Goal: Find specific page/section: Find specific page/section

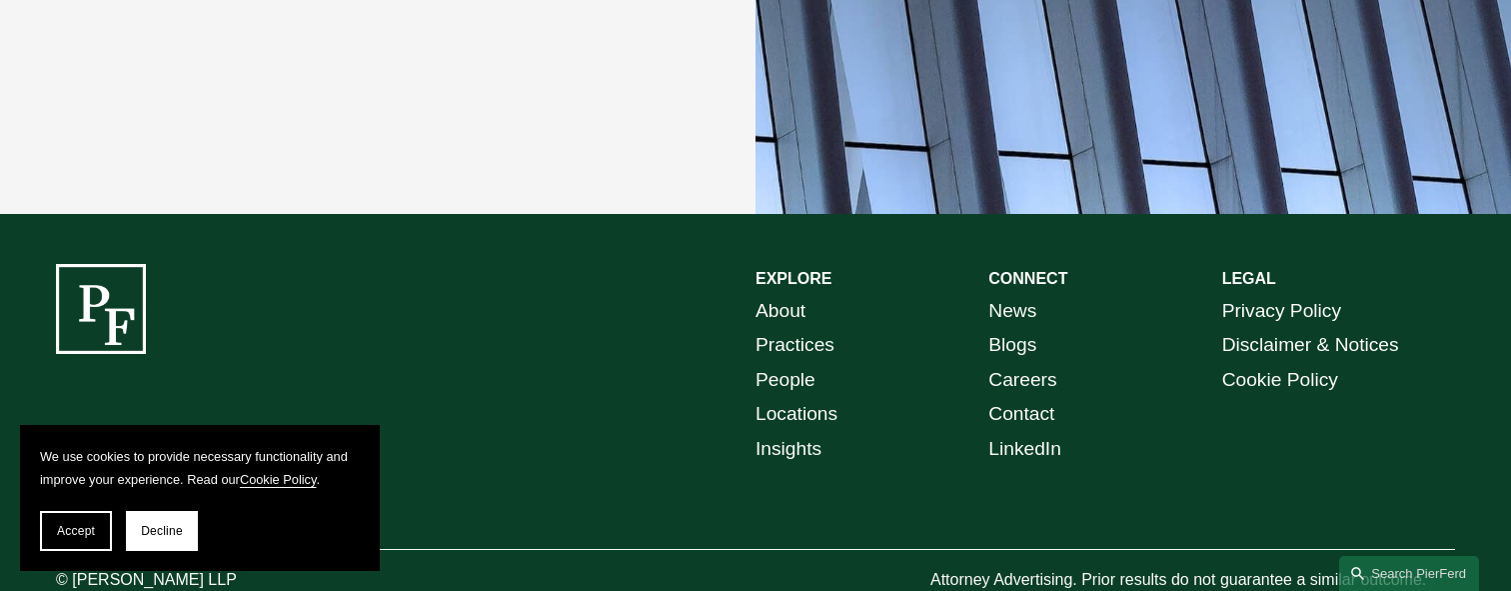
scroll to position [3787, 0]
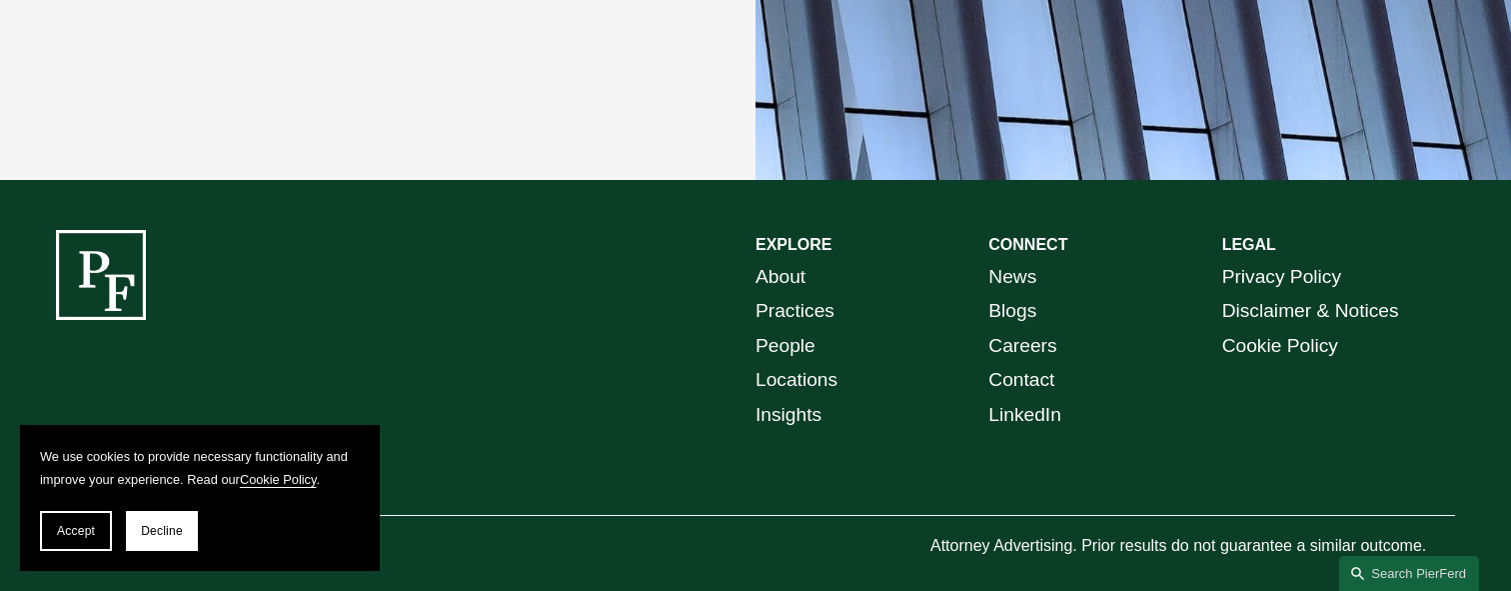
click at [775, 260] on link "About" at bounding box center [781, 277] width 50 height 35
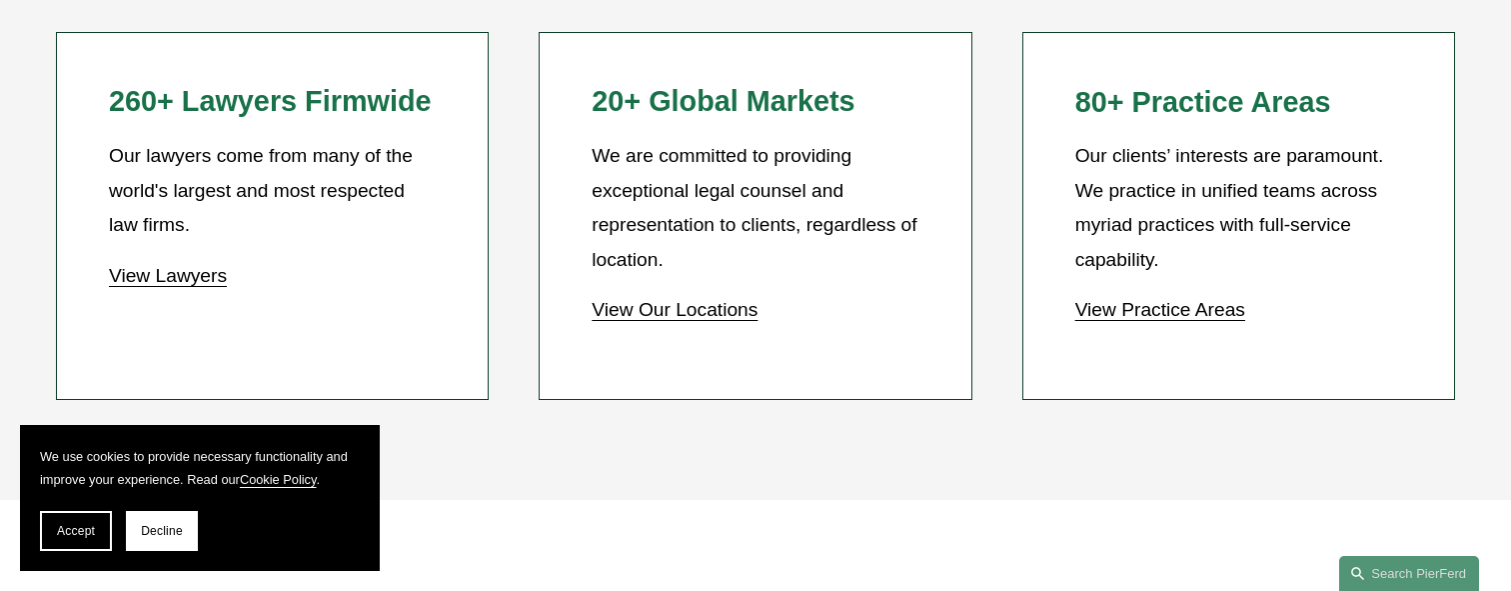
scroll to position [1946, 0]
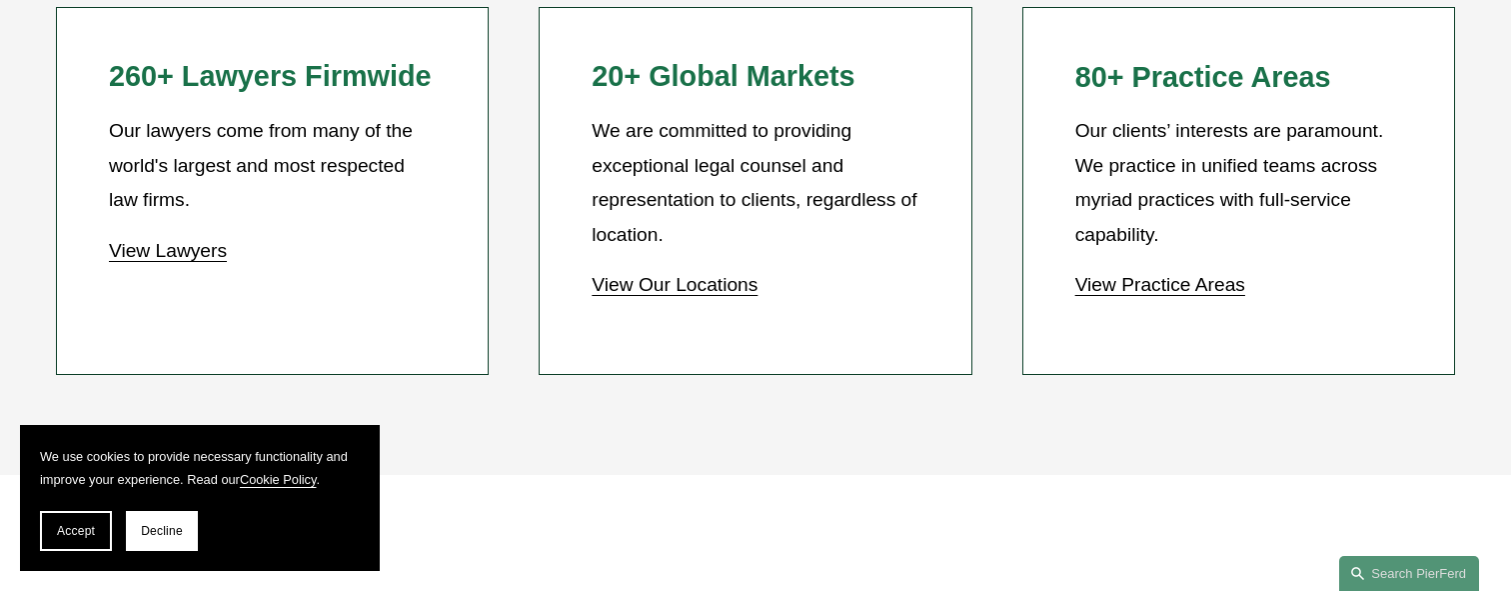
click at [643, 289] on link "View Our Locations" at bounding box center [675, 284] width 166 height 21
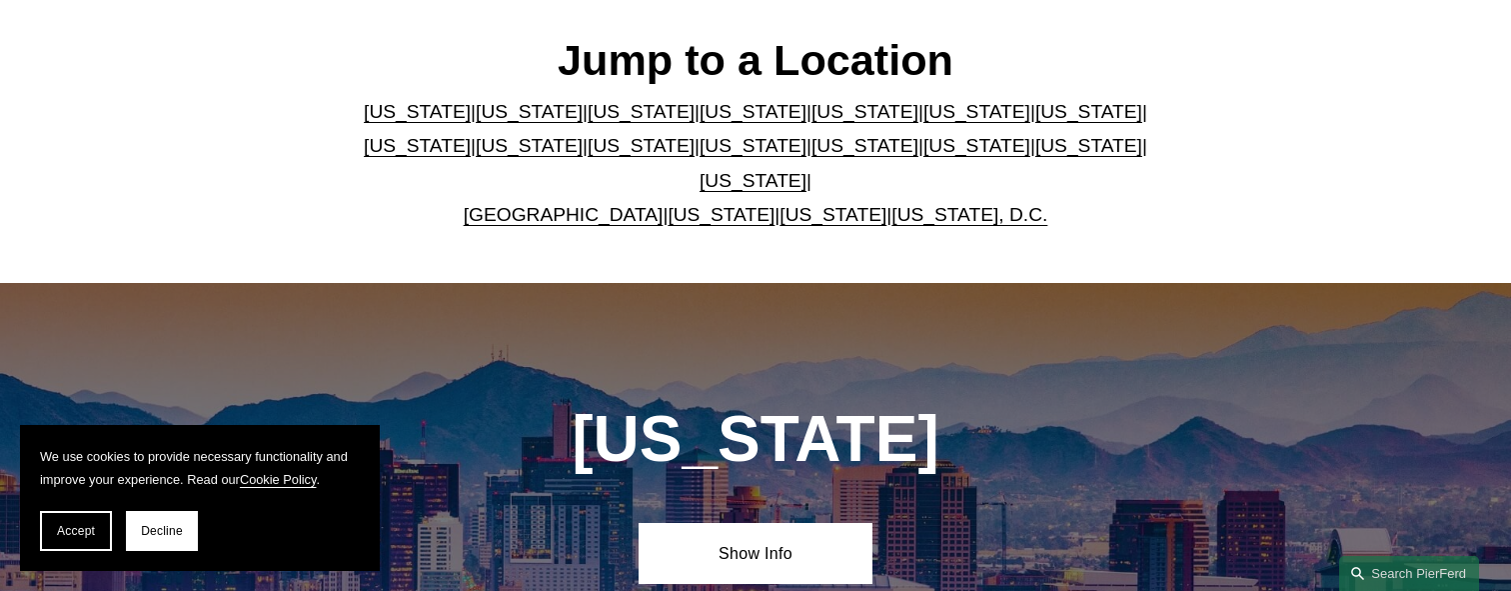
scroll to position [645, 0]
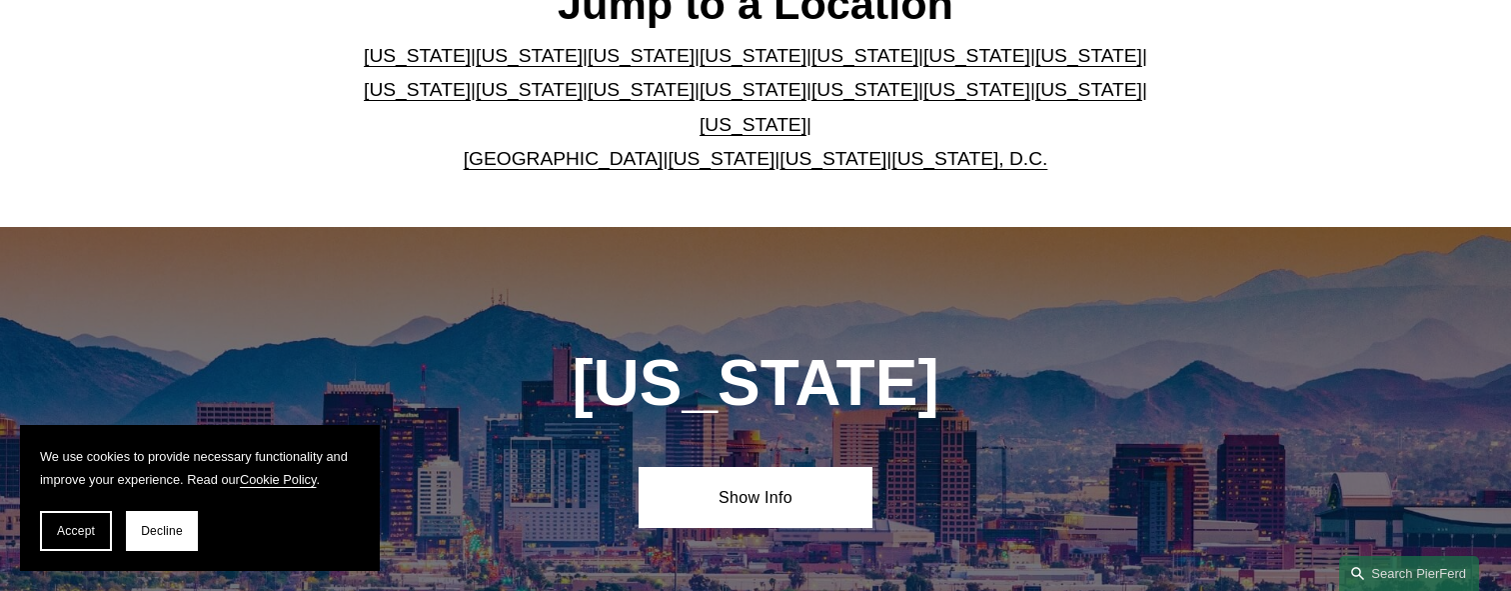
click at [915, 148] on link "Washington, D.C." at bounding box center [970, 158] width 156 height 21
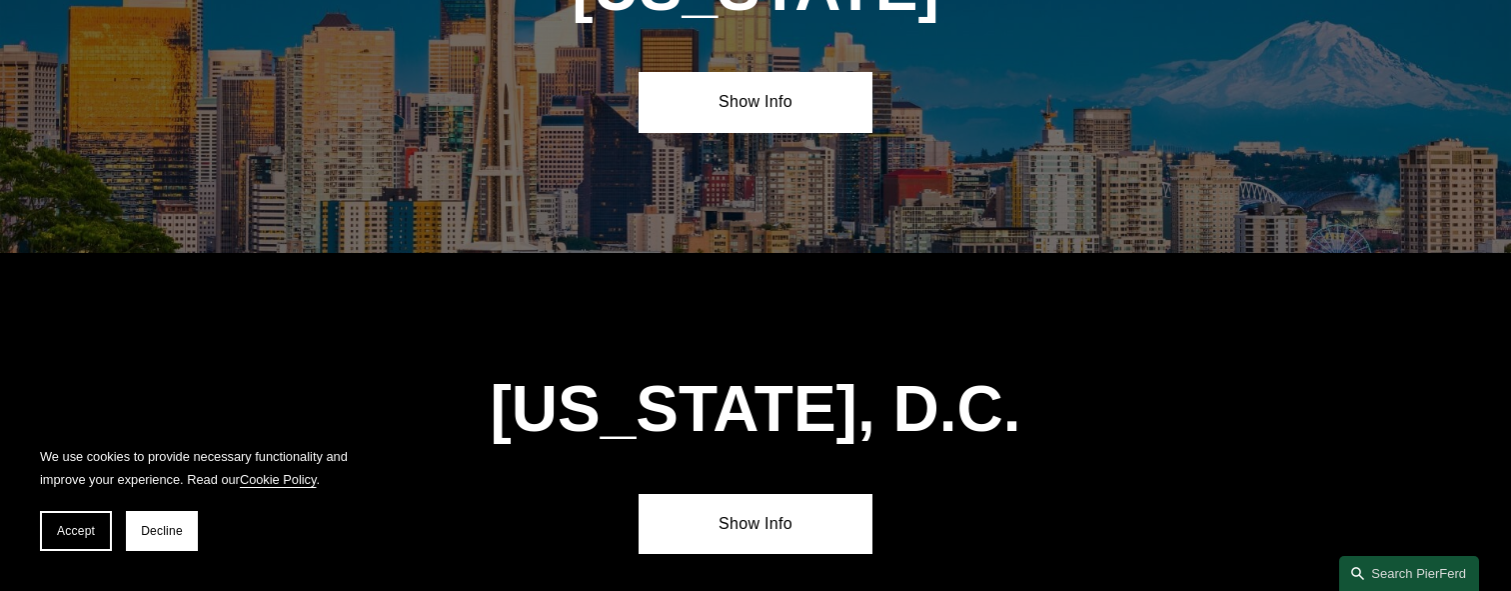
scroll to position [8433, 0]
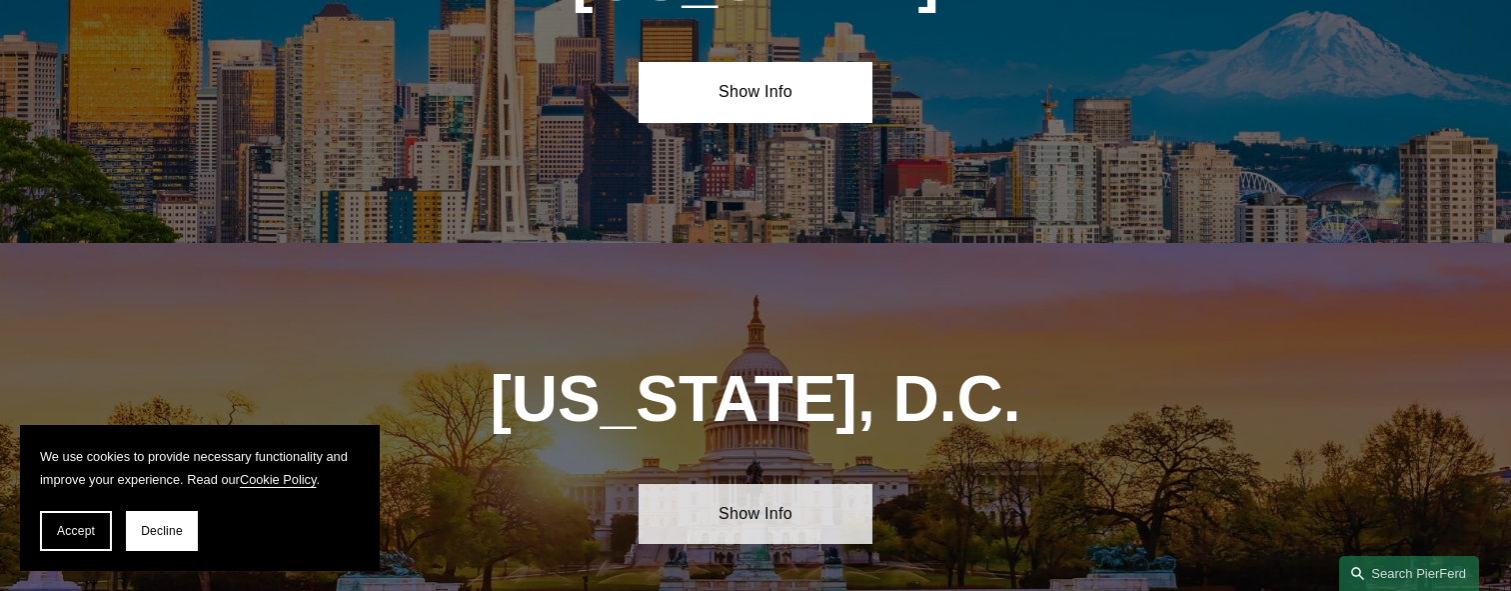
click at [759, 484] on link "Show Info" at bounding box center [755, 514] width 233 height 60
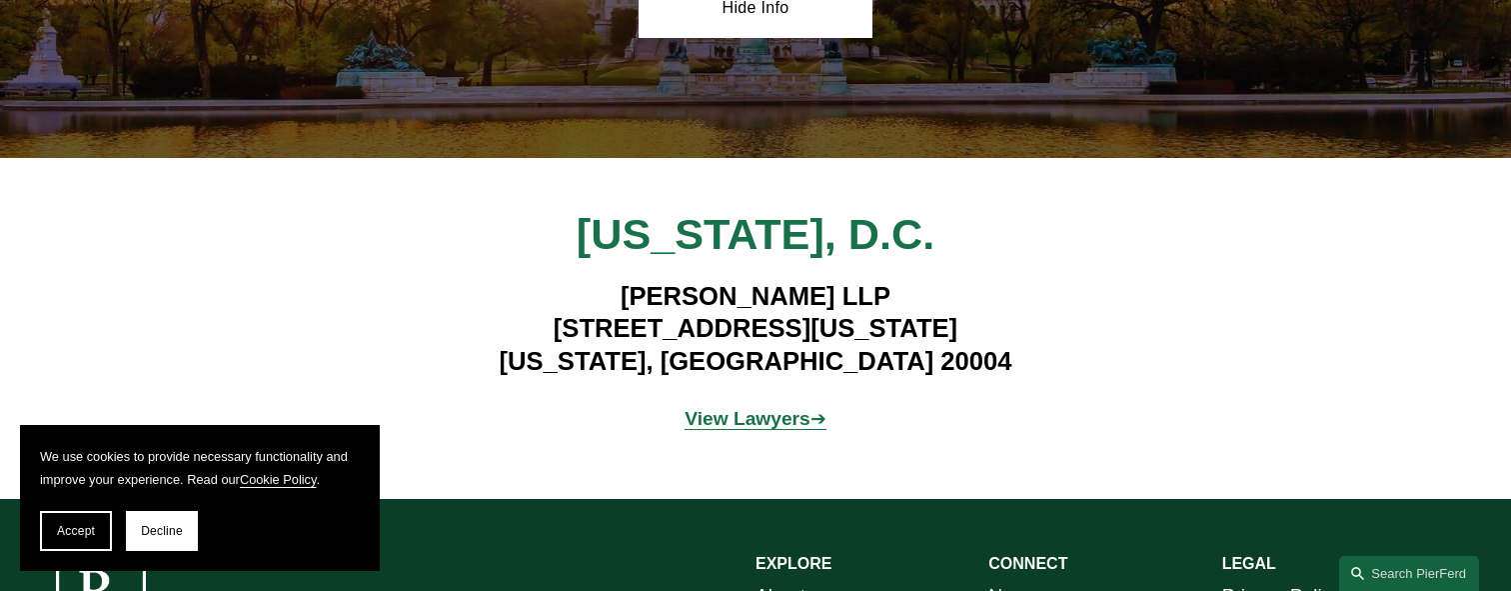
scroll to position [8955, 0]
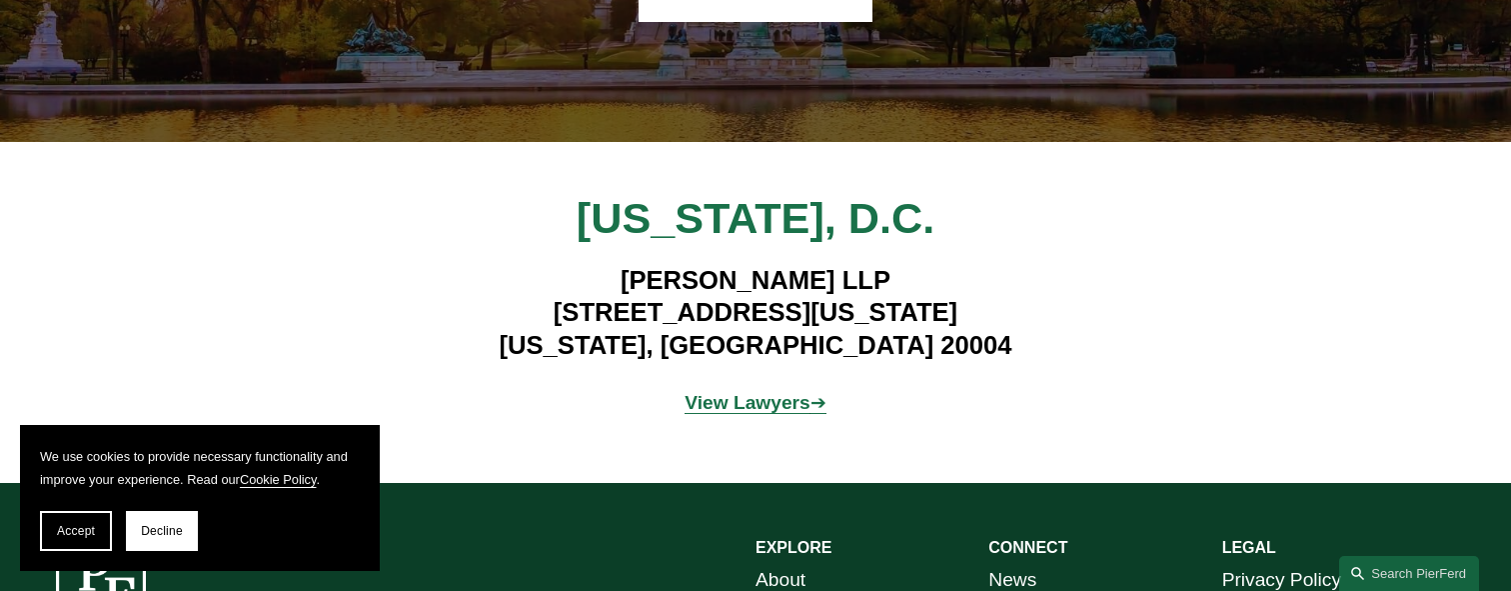
click at [776, 392] on strong "View Lawyers" at bounding box center [748, 402] width 126 height 21
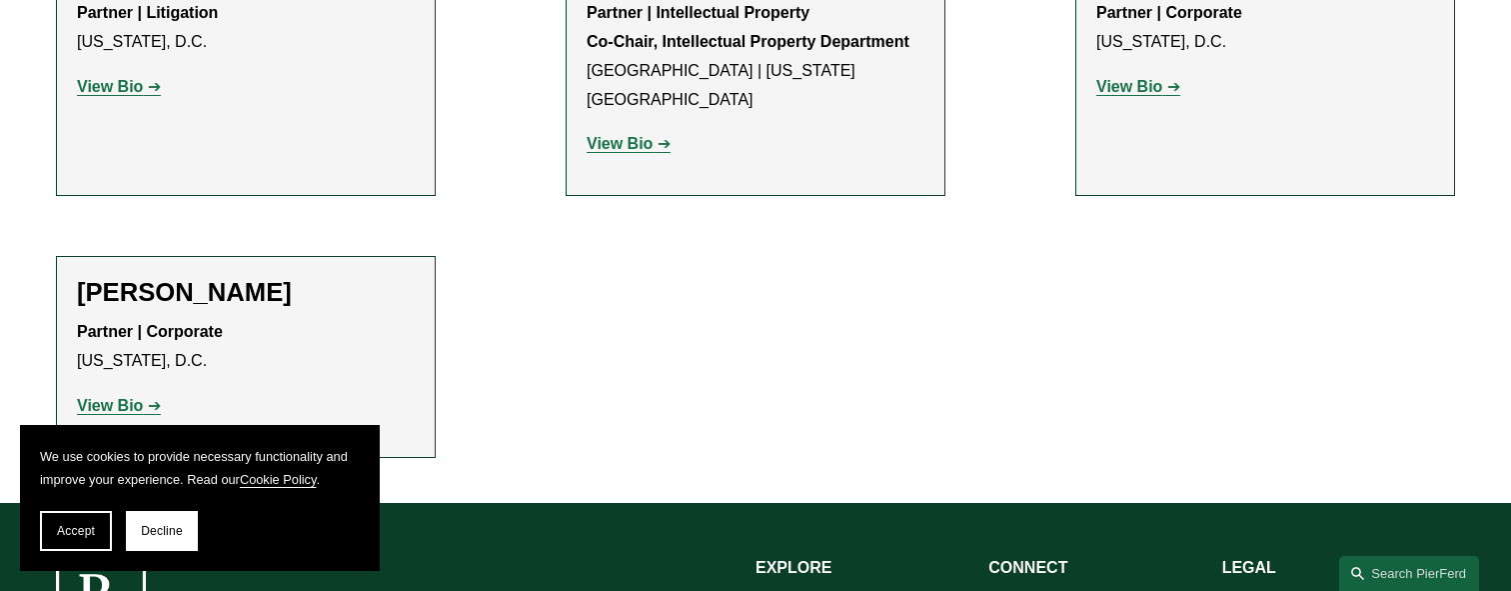
scroll to position [2477, 0]
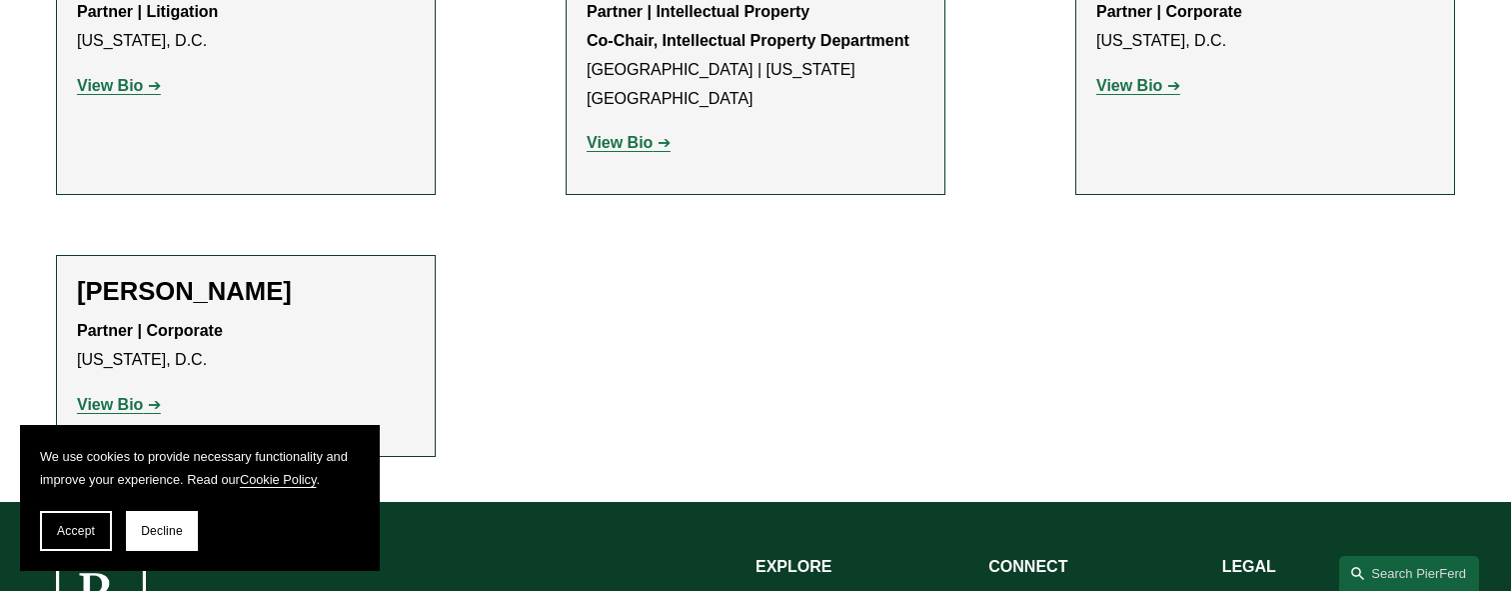
click at [127, 396] on strong "View Bio" at bounding box center [110, 404] width 66 height 17
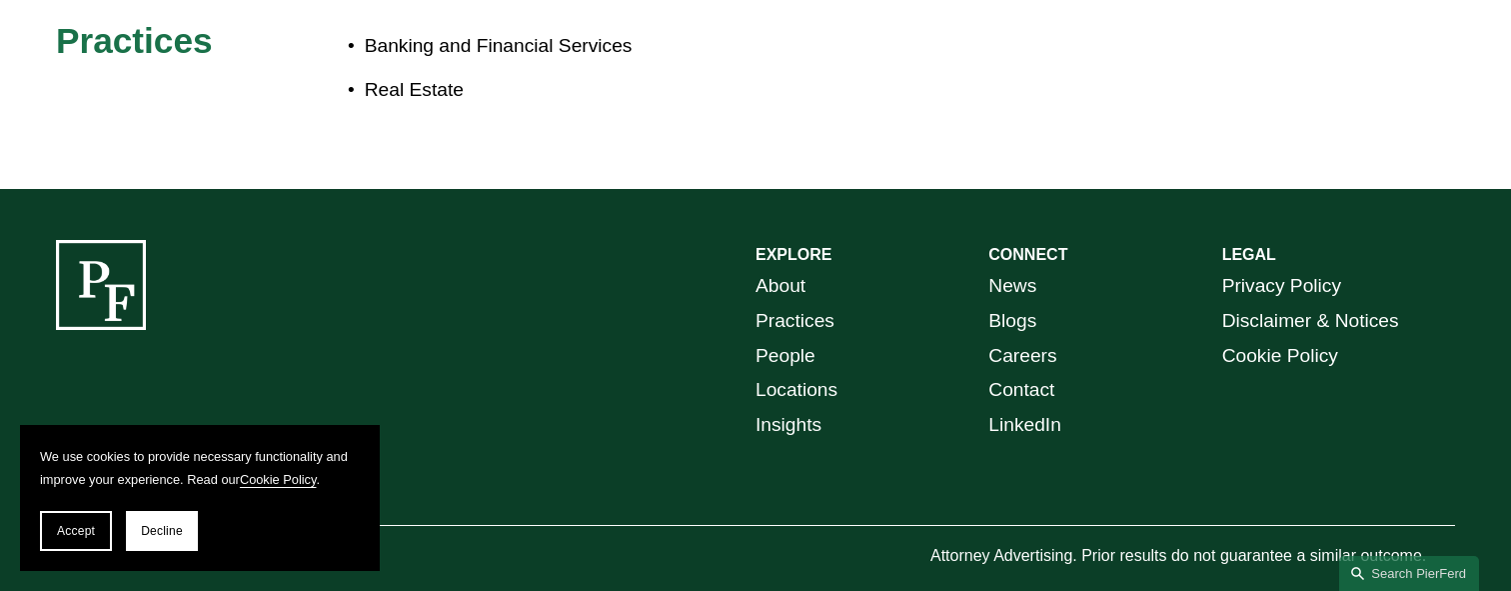
scroll to position [1300, 0]
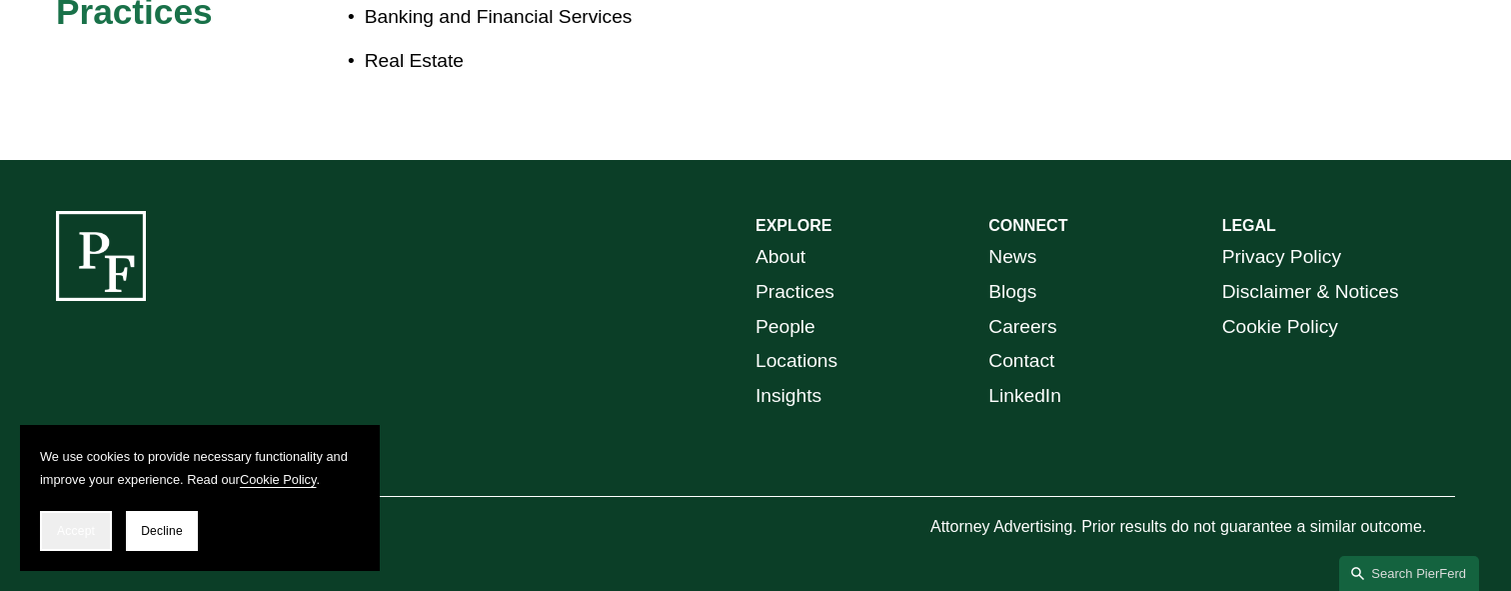
click at [61, 529] on span "Accept" at bounding box center [76, 531] width 38 height 14
